Goal: Navigation & Orientation: Find specific page/section

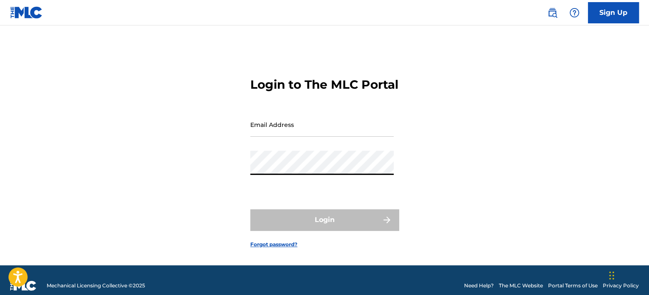
type input "[EMAIL_ADDRESS][DOMAIN_NAME]"
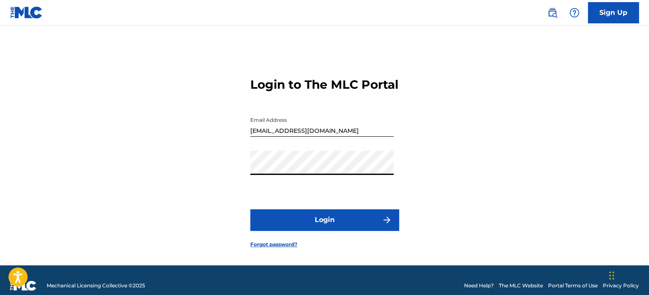
click at [336, 230] on button "Login" at bounding box center [324, 219] width 148 height 21
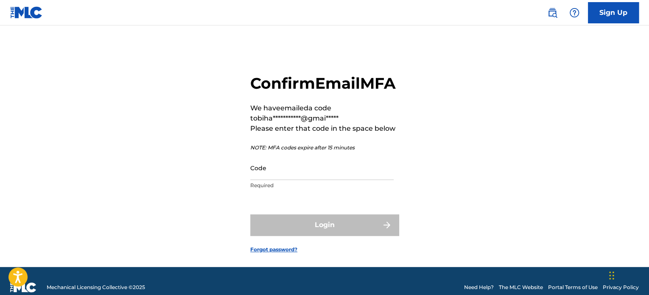
click at [266, 180] on input "Code" at bounding box center [321, 168] width 143 height 24
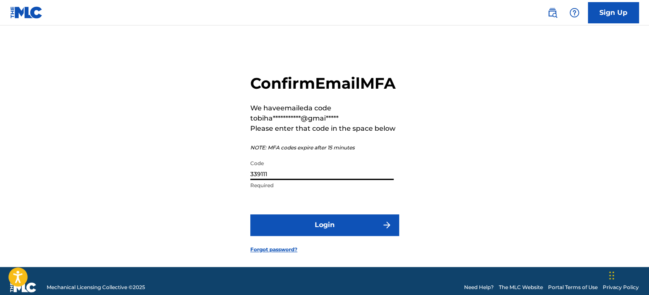
type input "339111"
click at [339, 235] on button "Login" at bounding box center [324, 224] width 148 height 21
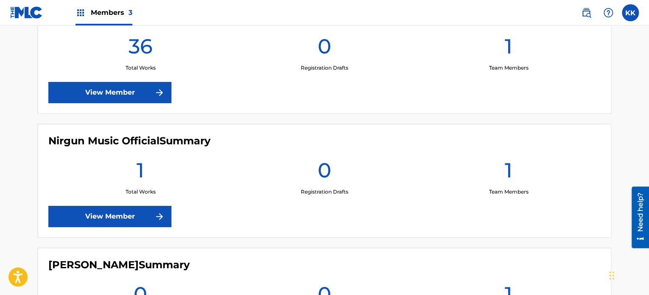
scroll to position [297, 0]
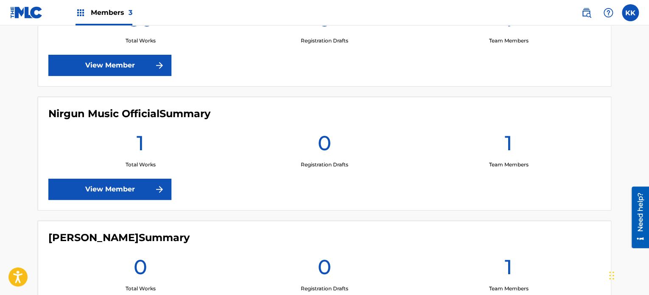
click at [162, 187] on img at bounding box center [159, 189] width 10 height 10
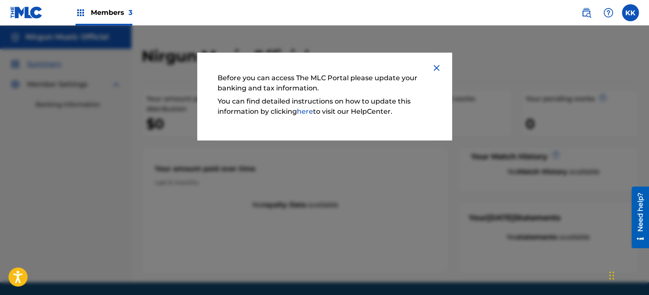
click at [438, 66] on img at bounding box center [436, 68] width 10 height 10
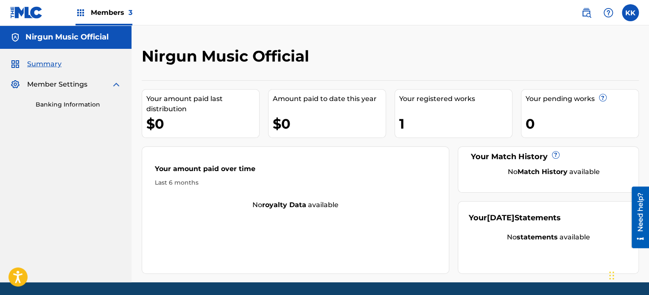
click at [56, 104] on link "Banking Information" at bounding box center [79, 104] width 86 height 9
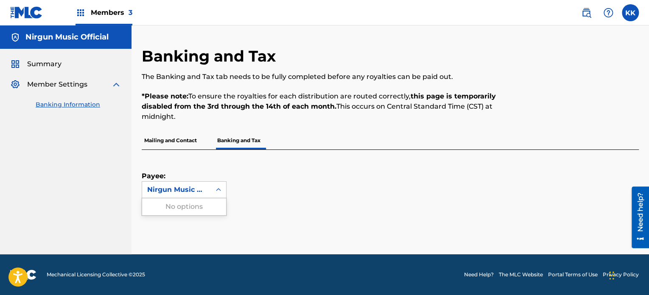
click at [221, 190] on icon at bounding box center [218, 189] width 8 height 8
click at [197, 206] on div "No options" at bounding box center [184, 206] width 84 height 17
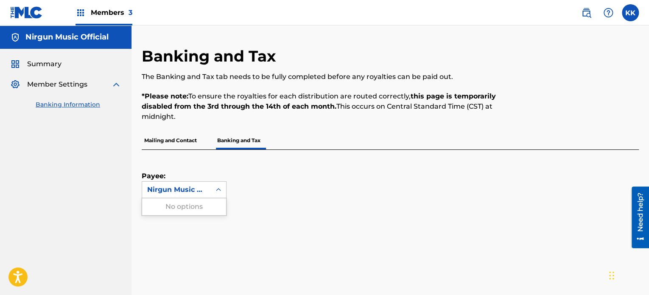
click at [266, 182] on div "Payee: Use Up and Down to choose options, press Enter to select the currently f…" at bounding box center [380, 174] width 477 height 48
click at [39, 63] on span "Summary" at bounding box center [44, 64] width 34 height 10
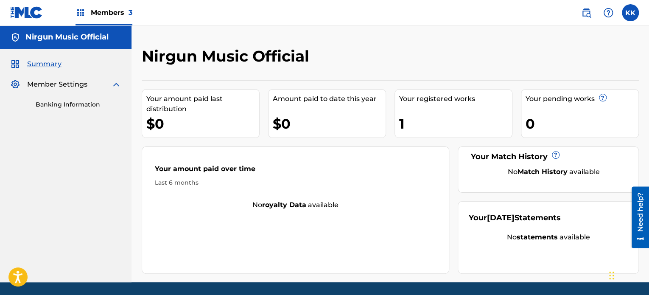
click at [51, 65] on span "Summary" at bounding box center [44, 64] width 34 height 10
click at [417, 126] on div "1" at bounding box center [455, 123] width 113 height 19
click at [434, 106] on div "Your registered works 1" at bounding box center [453, 113] width 118 height 49
click at [436, 98] on div "Your registered works" at bounding box center [455, 99] width 113 height 10
click at [89, 6] on div "Members 3" at bounding box center [103, 12] width 57 height 25
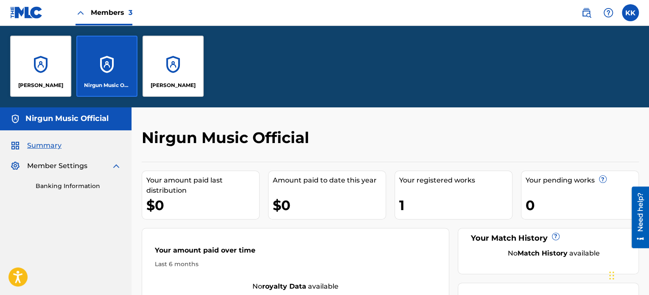
click at [48, 61] on div "[PERSON_NAME]" at bounding box center [40, 66] width 61 height 61
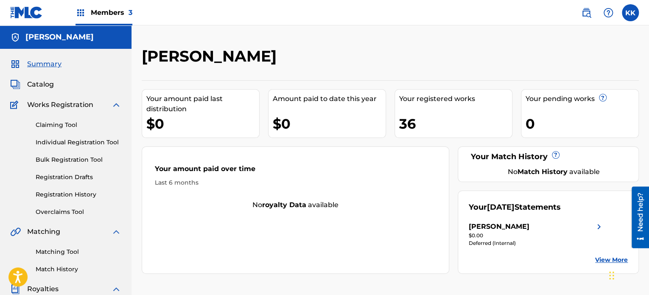
click at [64, 195] on link "Registration History" at bounding box center [79, 194] width 86 height 9
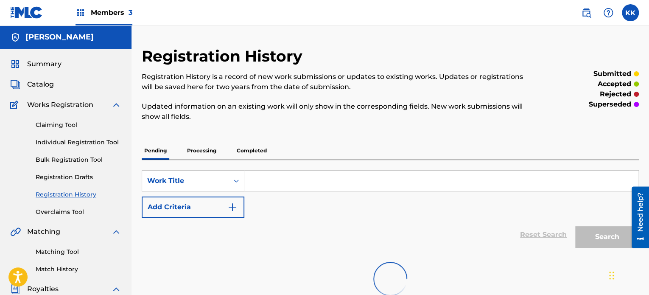
click at [70, 213] on link "Overclaims Tool" at bounding box center [79, 211] width 86 height 9
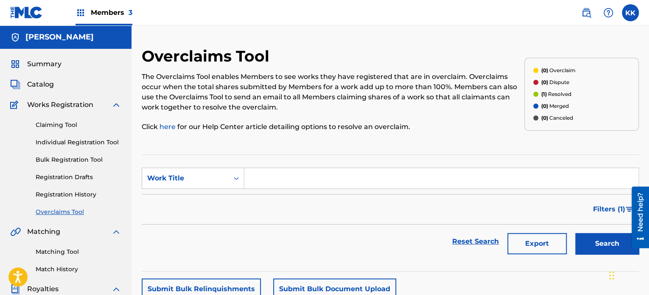
click at [42, 86] on span "Catalog" at bounding box center [40, 84] width 27 height 10
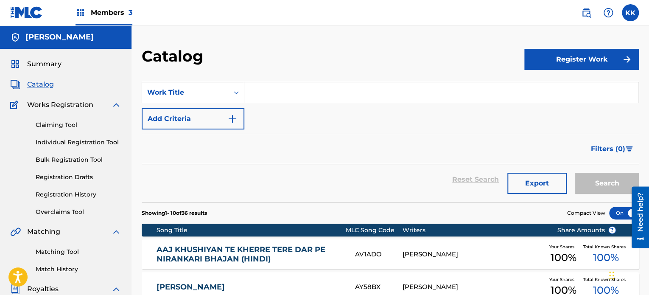
click at [57, 193] on link "Registration History" at bounding box center [79, 194] width 86 height 9
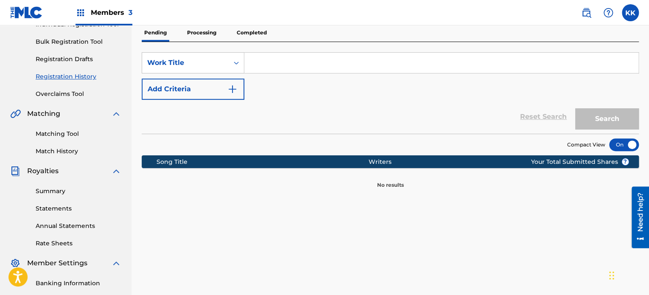
scroll to position [127, 0]
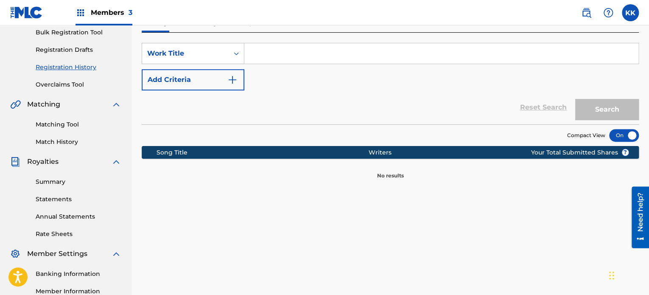
click at [59, 182] on link "Summary" at bounding box center [79, 181] width 86 height 9
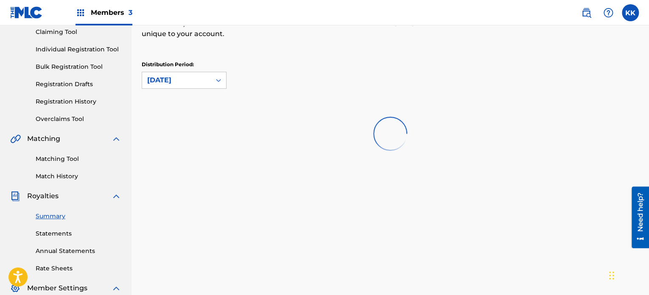
scroll to position [85, 0]
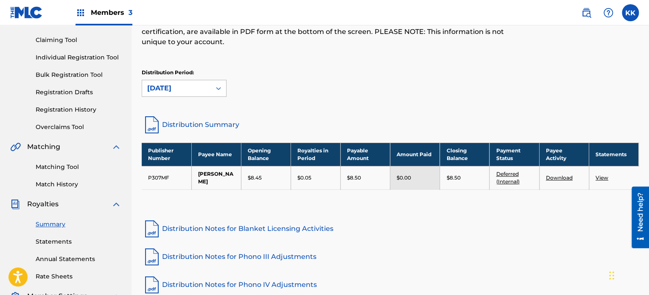
click at [223, 90] on div at bounding box center [218, 88] width 15 height 15
click at [350, 85] on div "Distribution Period: [DATE]" at bounding box center [390, 83] width 497 height 28
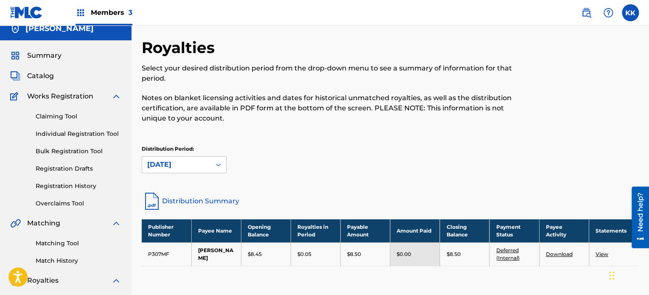
scroll to position [0, 0]
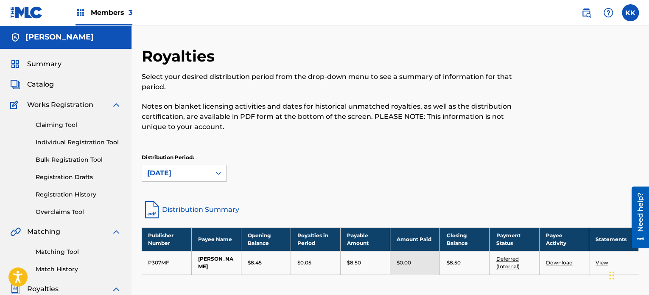
click at [53, 61] on span "Summary" at bounding box center [44, 64] width 34 height 10
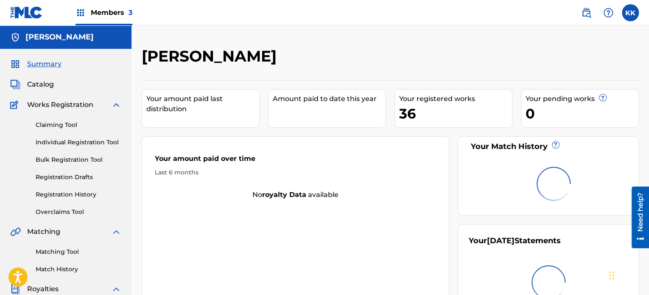
click at [106, 15] on span "Members 3" at bounding box center [112, 13] width 42 height 10
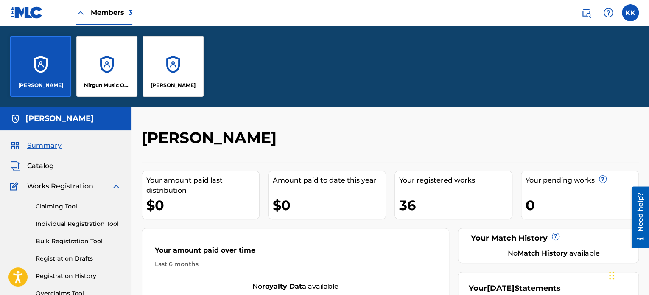
click at [115, 68] on div "Nirgun Music Official" at bounding box center [106, 66] width 61 height 61
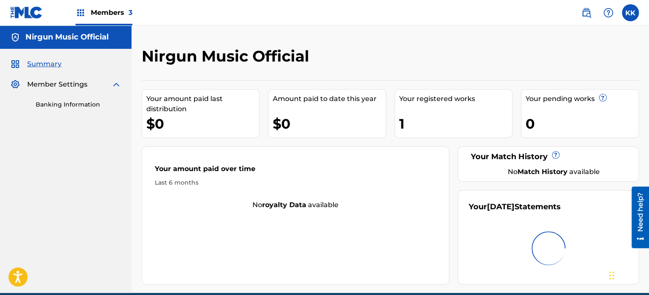
click at [61, 88] on span "Member Settings" at bounding box center [57, 84] width 60 height 10
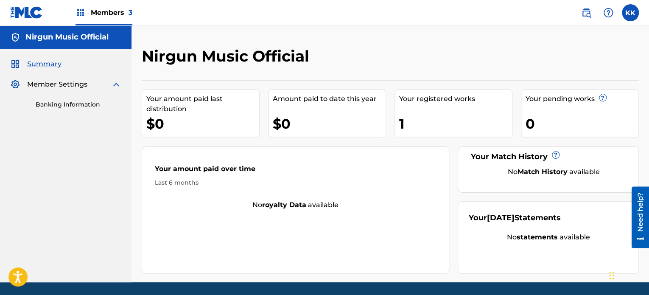
click at [76, 110] on div "Summary Member Settings Banking Information" at bounding box center [65, 84] width 131 height 70
click at [629, 11] on label at bounding box center [630, 12] width 17 height 17
click at [630, 13] on input "KK [PERSON_NAME] [EMAIL_ADDRESS][DOMAIN_NAME] Notification Preferences Profile …" at bounding box center [630, 13] width 0 height 0
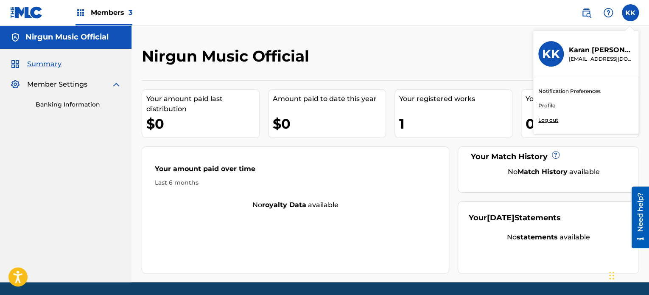
click at [547, 106] on link "Profile" at bounding box center [546, 106] width 17 height 8
